Goal: Task Accomplishment & Management: Manage account settings

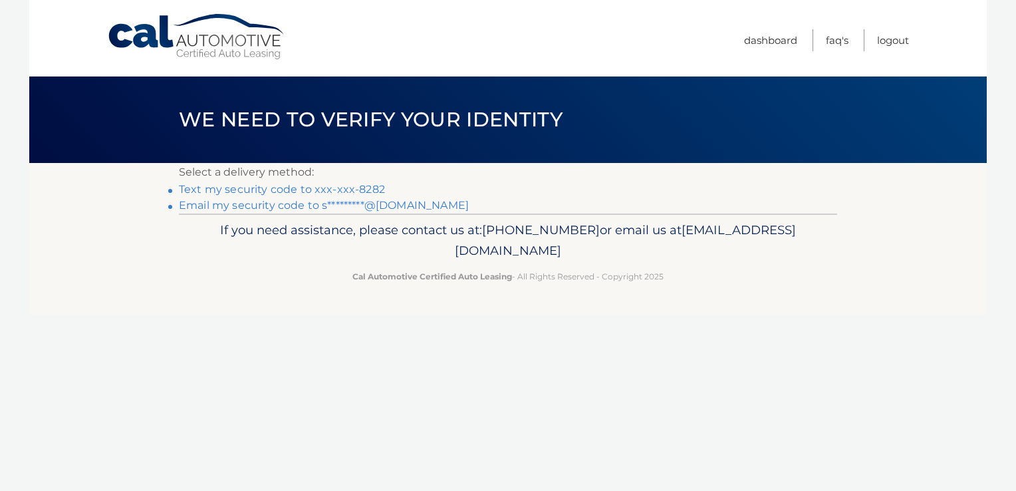
click at [195, 189] on link "Text my security code to xxx-xxx-8282" at bounding box center [282, 189] width 206 height 13
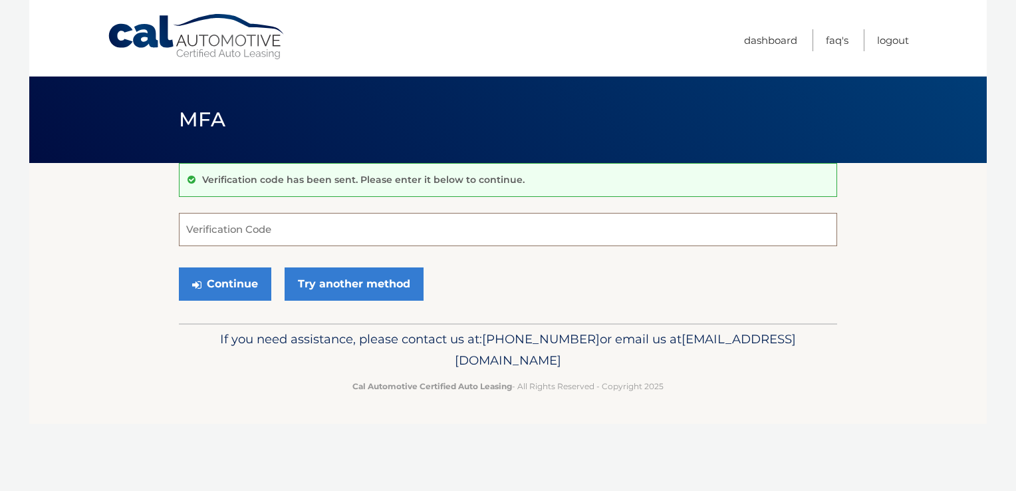
click at [191, 226] on input "Verification Code" at bounding box center [508, 229] width 658 height 33
type input "107910"
click at [225, 289] on button "Continue" at bounding box center [225, 283] width 92 height 33
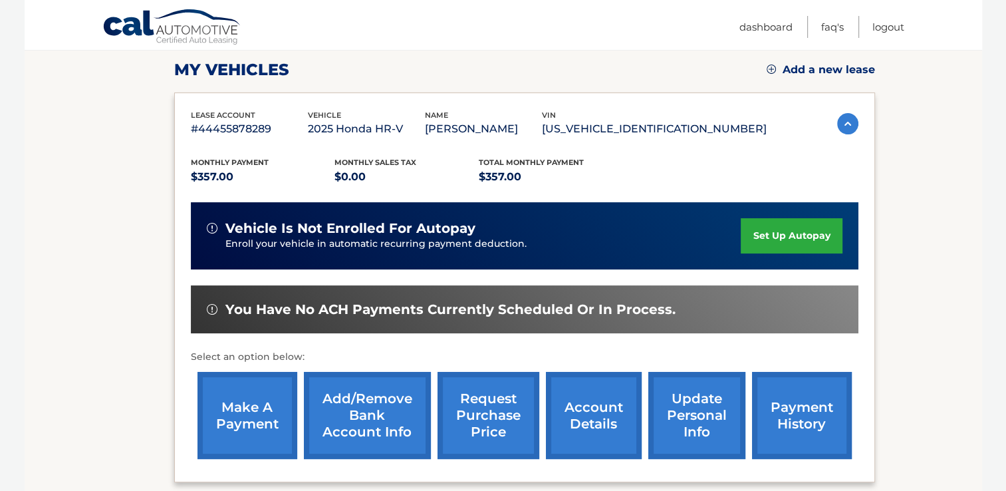
scroll to position [180, 0]
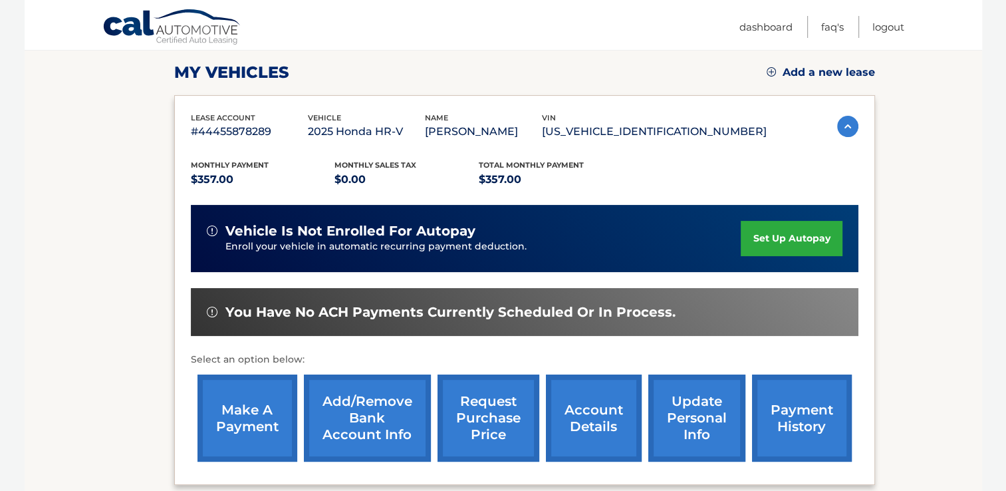
click at [253, 424] on link "make a payment" at bounding box center [247, 417] width 100 height 87
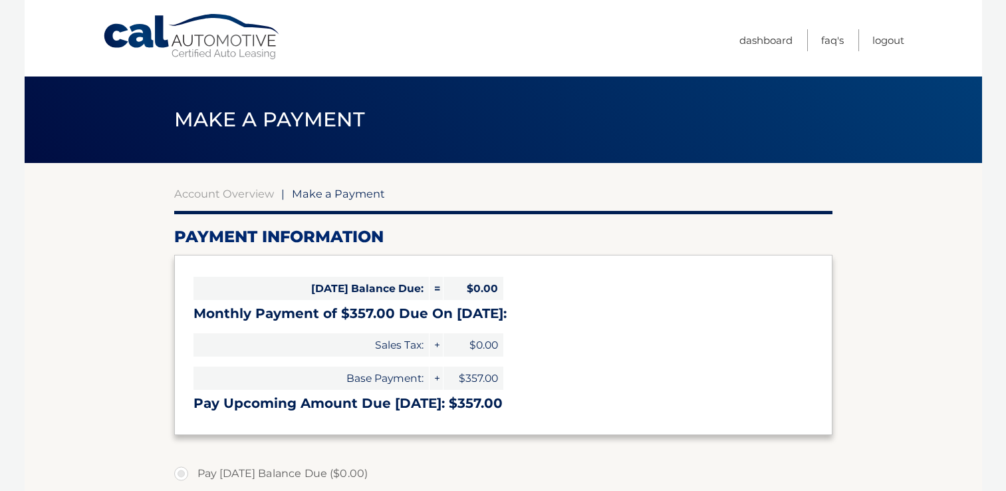
select select "MGNmYzRkMjYtOTc0Ny00OTkwLTkxYjUtNGFlMzVhOTk1YzMy"
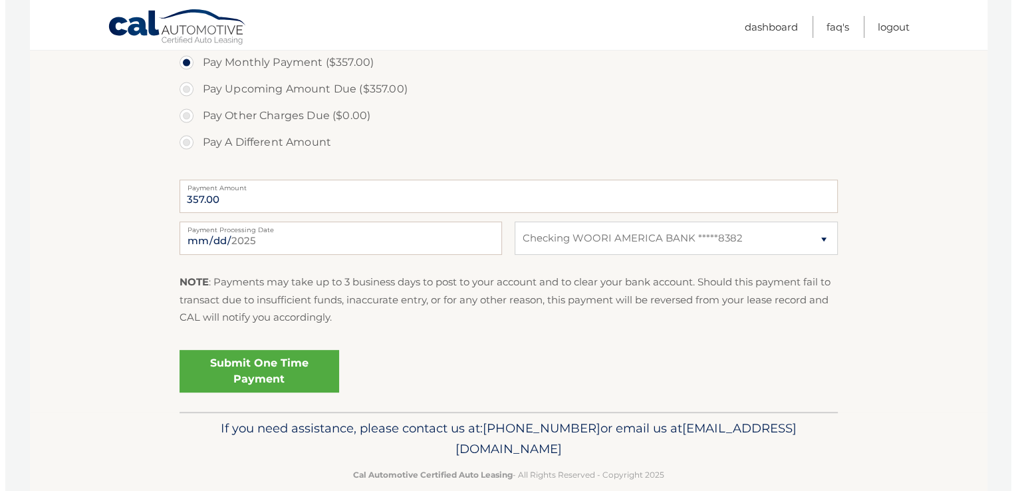
scroll to position [458, 0]
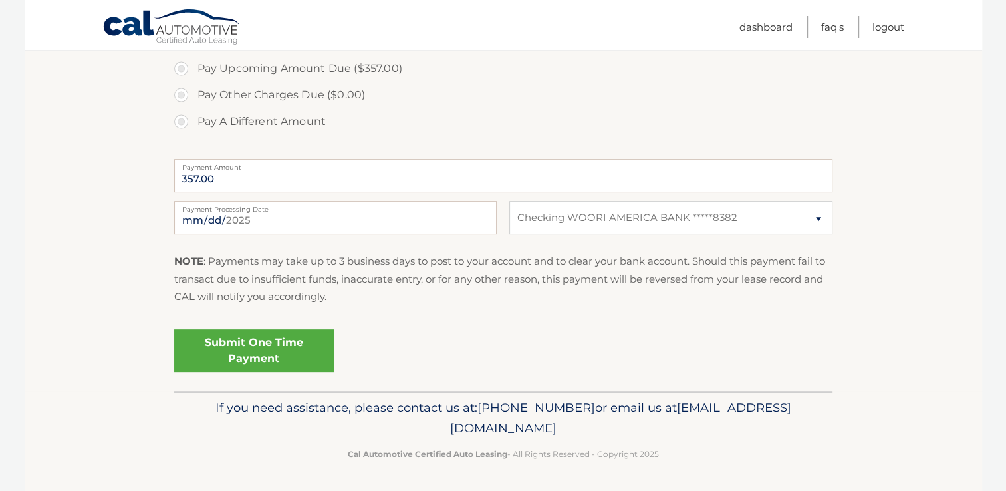
click at [263, 347] on link "Submit One Time Payment" at bounding box center [254, 350] width 160 height 43
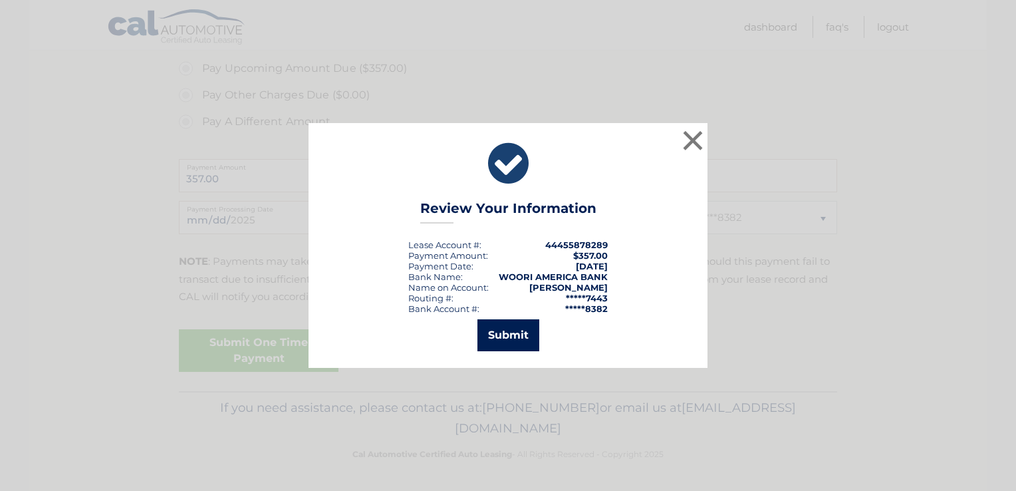
click at [514, 335] on button "Submit" at bounding box center [508, 335] width 62 height 32
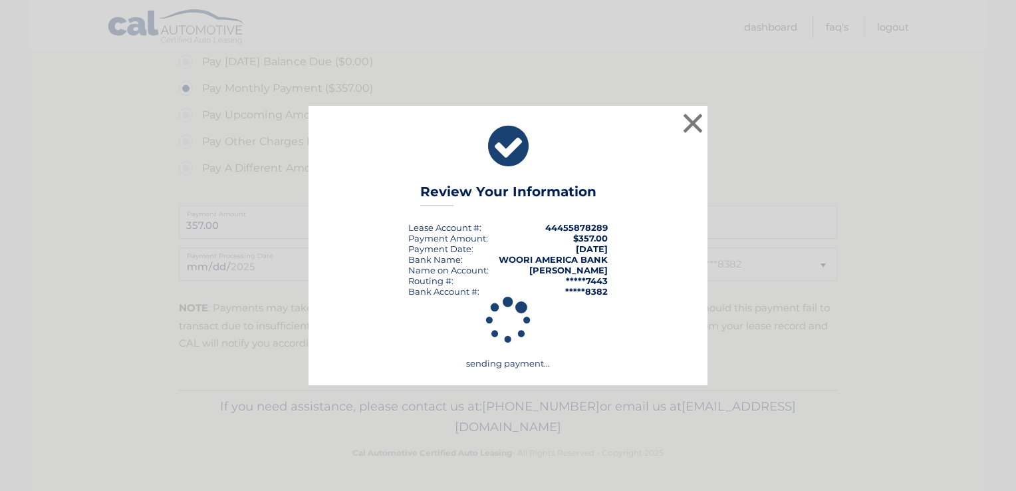
scroll to position [410, 0]
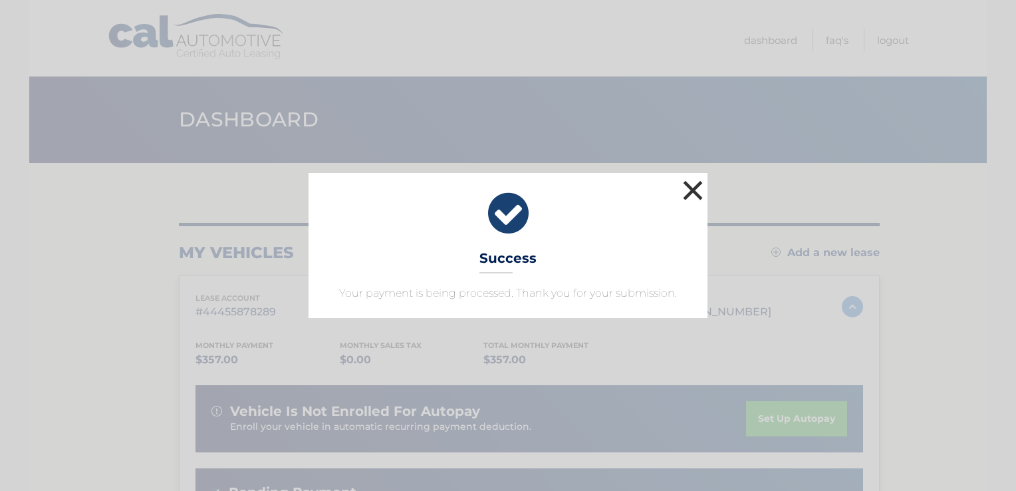
click at [691, 192] on button "×" at bounding box center [692, 190] width 27 height 27
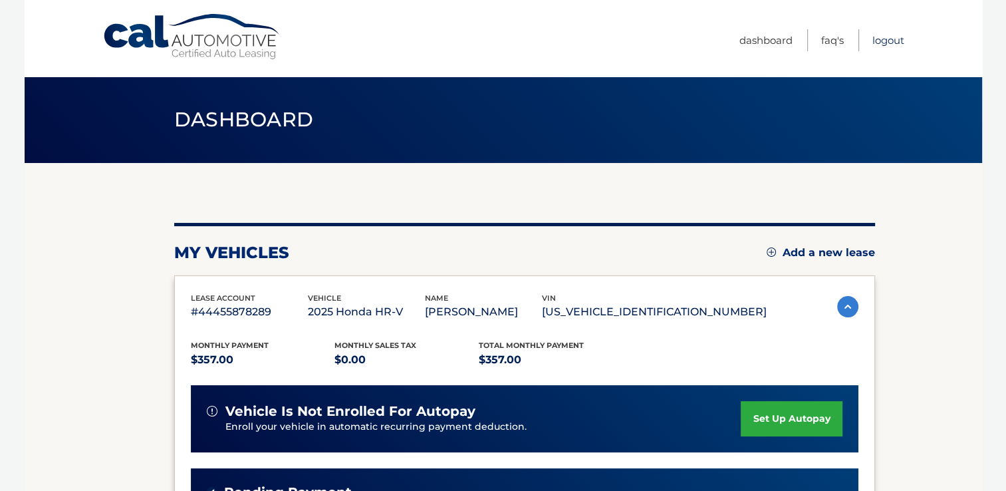
click at [890, 39] on link "Logout" at bounding box center [888, 40] width 32 height 22
